Goal: Find specific page/section: Find specific page/section

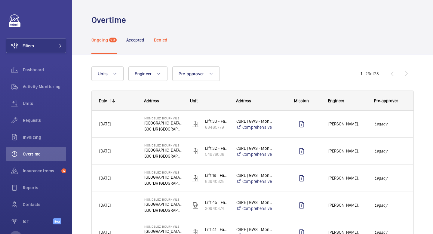
click at [157, 45] on div "Denied" at bounding box center [161, 40] width 14 height 29
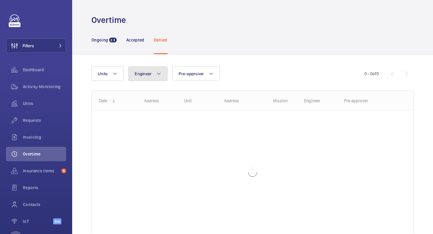
click at [159, 75] on mat-icon at bounding box center [158, 73] width 5 height 7
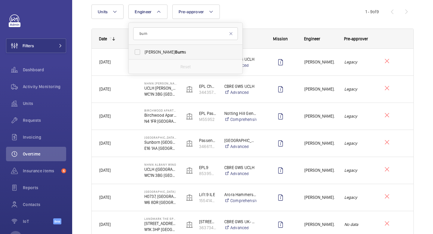
type input "burn"
click at [160, 57] on label "[PERSON_NAME] s" at bounding box center [181, 52] width 105 height 14
click at [143, 57] on input "[PERSON_NAME] s" at bounding box center [137, 52] width 12 height 12
checkbox input "true"
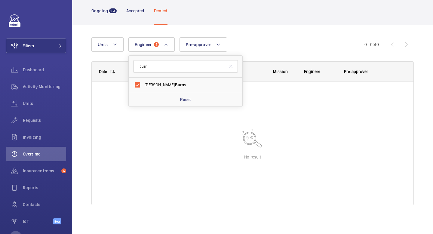
click at [274, 56] on wm-front-shared-table-view-engine "Units Engineer 1 burn [PERSON_NAME] s Reset Pre-approver More filters Reset all…" at bounding box center [252, 128] width 322 height 182
